Goal: Information Seeking & Learning: Check status

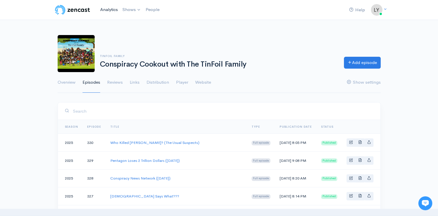
click at [115, 9] on link "Analytics" at bounding box center [109, 9] width 22 height 12
